Goal: Find specific page/section

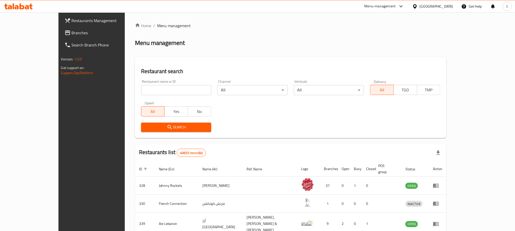
click at [141, 93] on input "search" at bounding box center [176, 90] width 70 height 10
paste input "704429"
type input "704429"
click button "Search" at bounding box center [176, 127] width 70 height 9
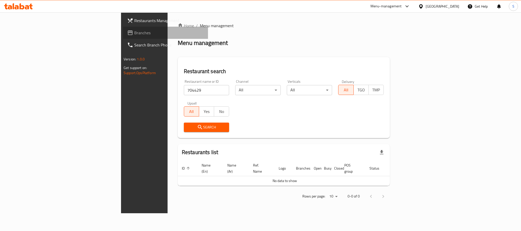
click at [134, 32] on span "Branches" at bounding box center [169, 33] width 70 height 6
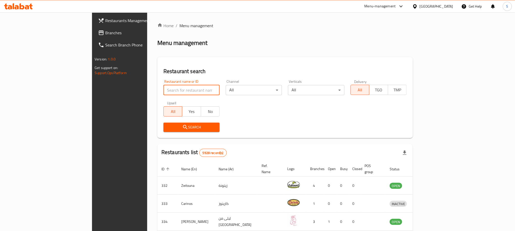
click at [177, 91] on input "search" at bounding box center [191, 90] width 56 height 10
paste input "48200"
type input "48200"
click at [105, 32] on span "Branches" at bounding box center [139, 33] width 69 height 6
